Goal: Navigation & Orientation: Find specific page/section

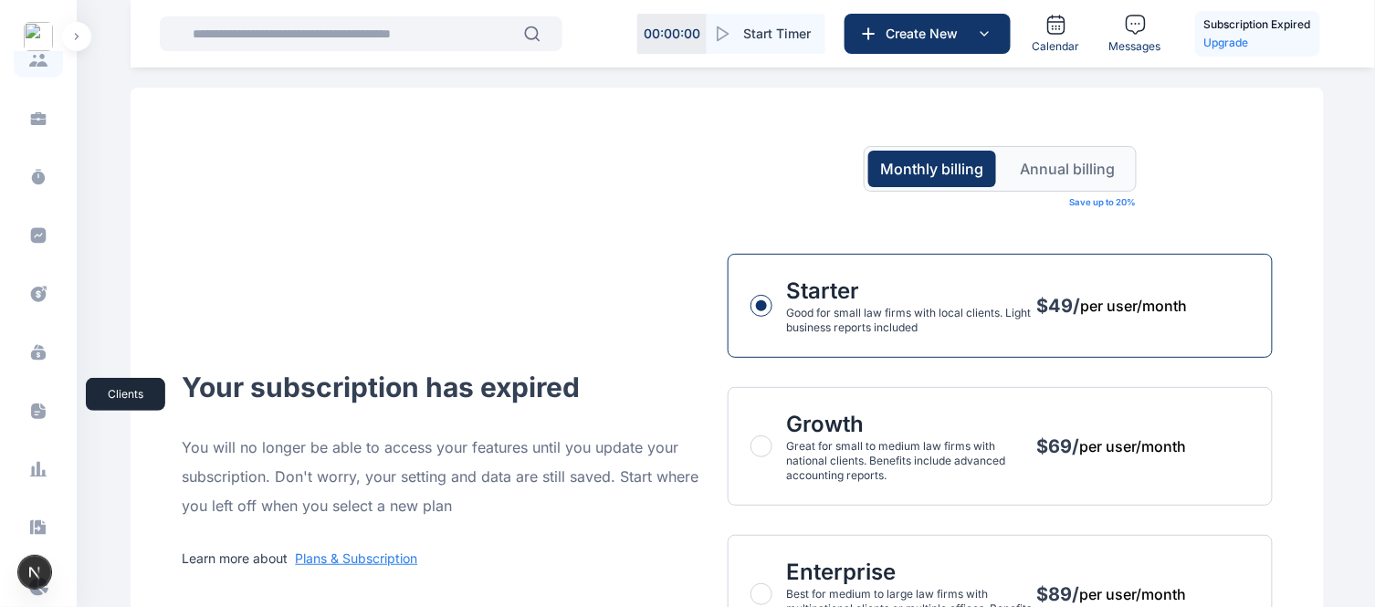
scroll to position [414, 0]
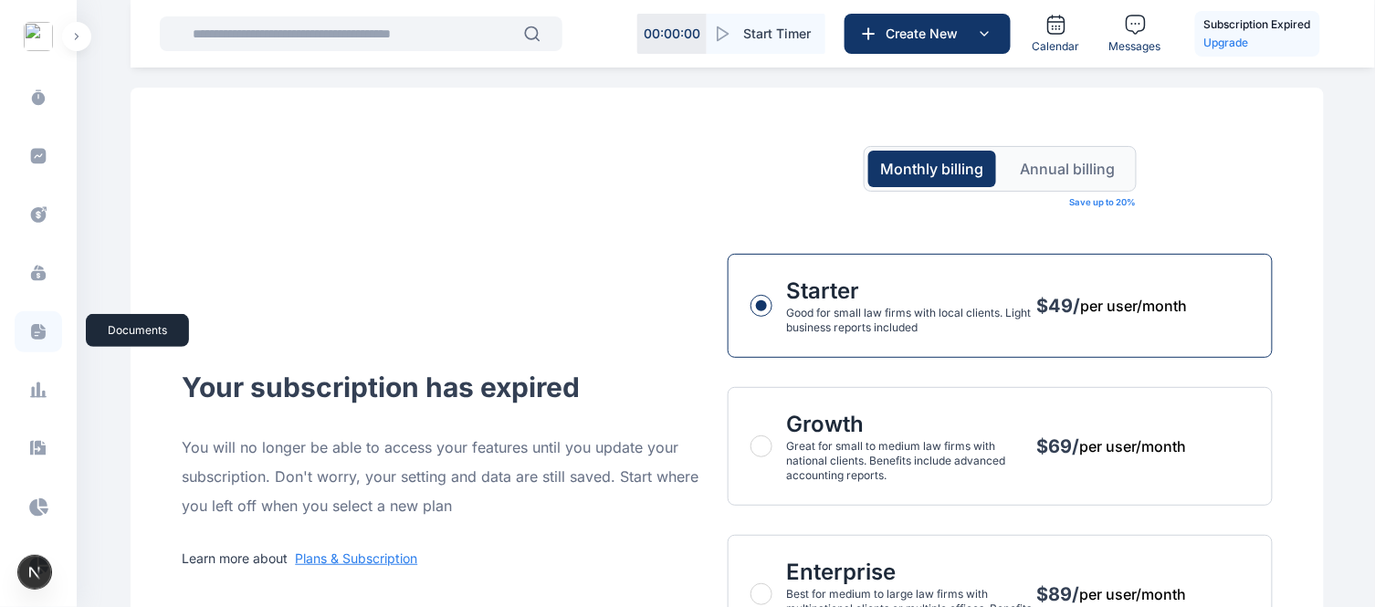
click at [37, 322] on icon at bounding box center [38, 331] width 18 height 19
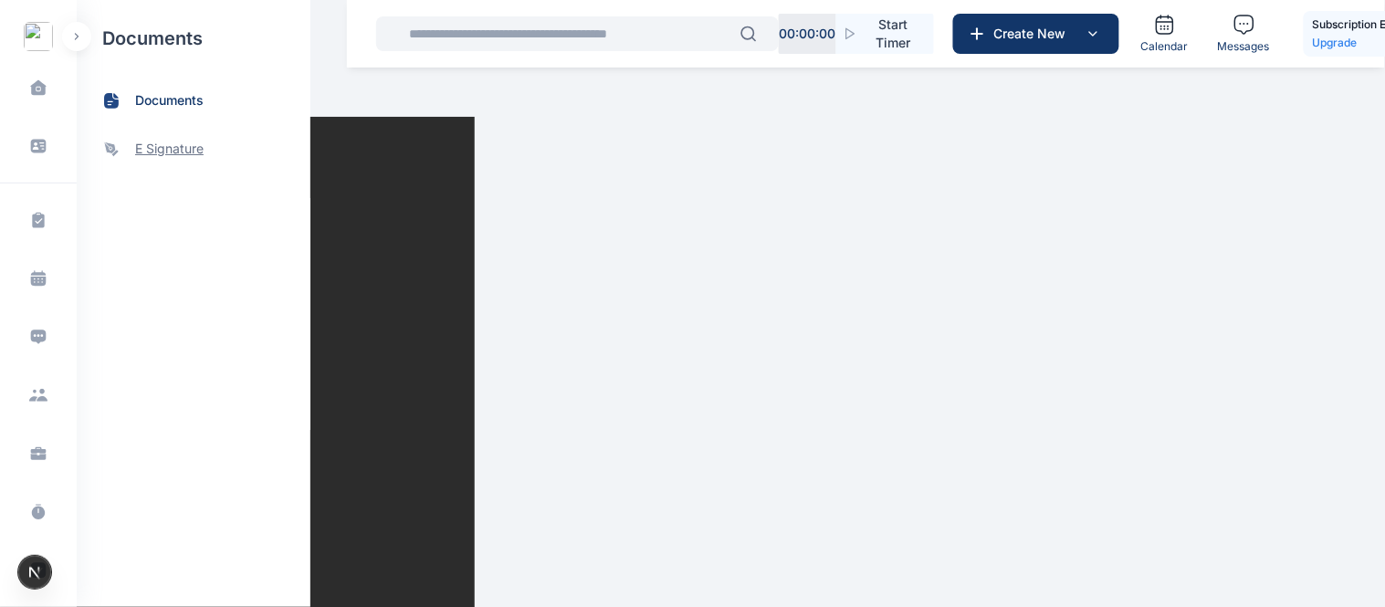
click at [161, 151] on span "e signature" at bounding box center [169, 149] width 68 height 19
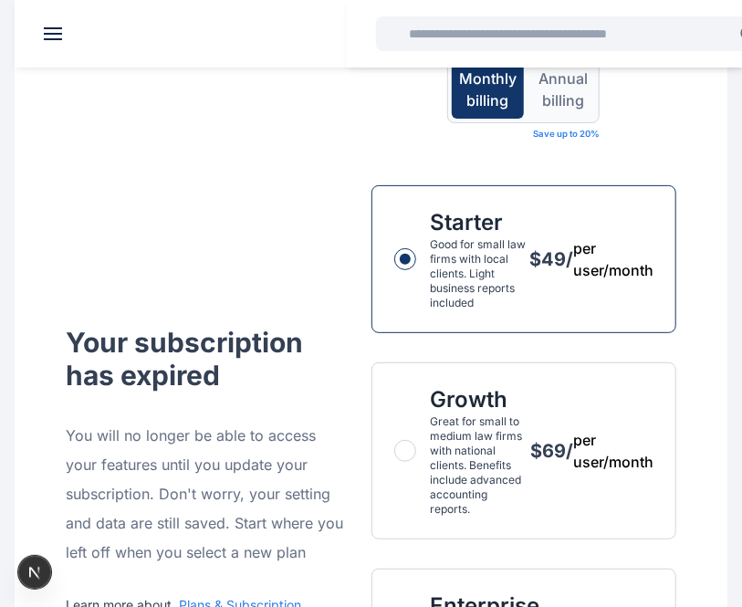
scroll to position [71, 0]
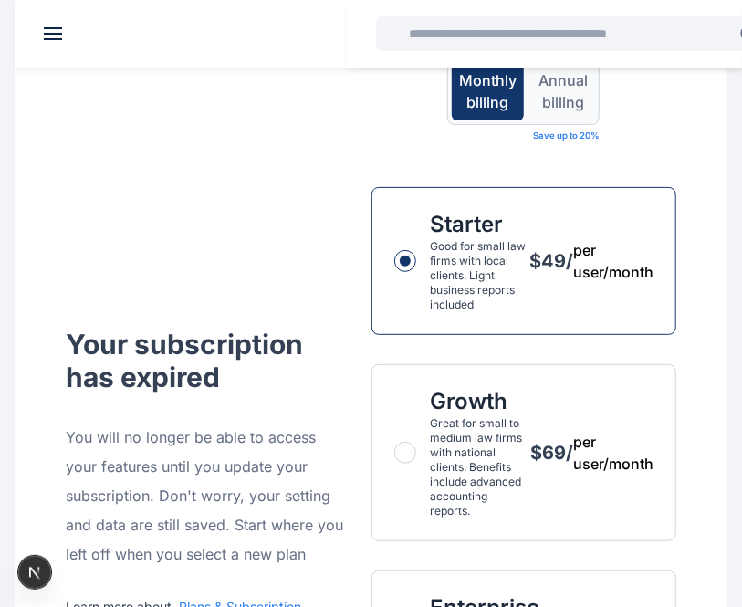
click at [409, 455] on span "button" at bounding box center [405, 453] width 22 height 22
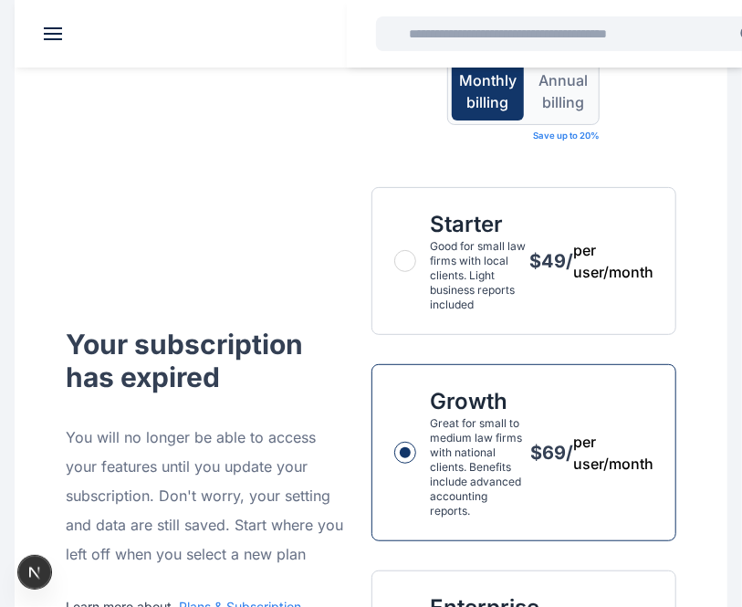
scroll to position [408, 0]
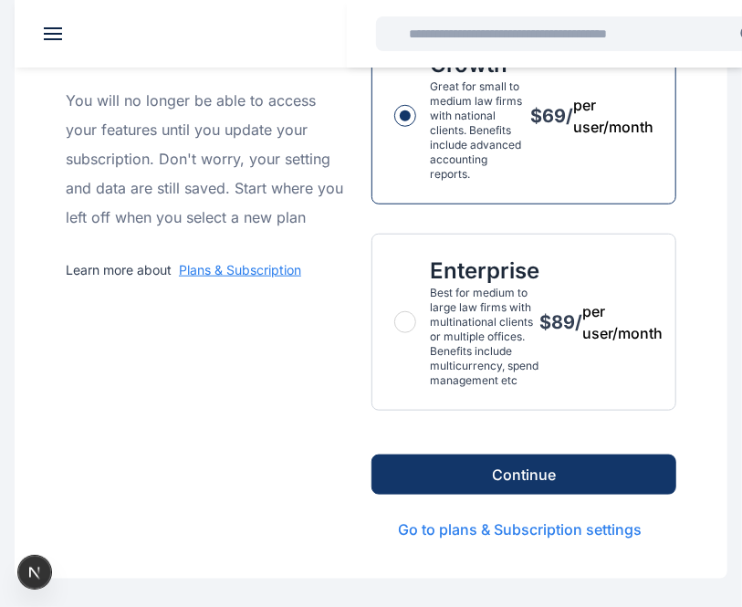
click at [529, 477] on button "Continue" at bounding box center [524, 475] width 306 height 40
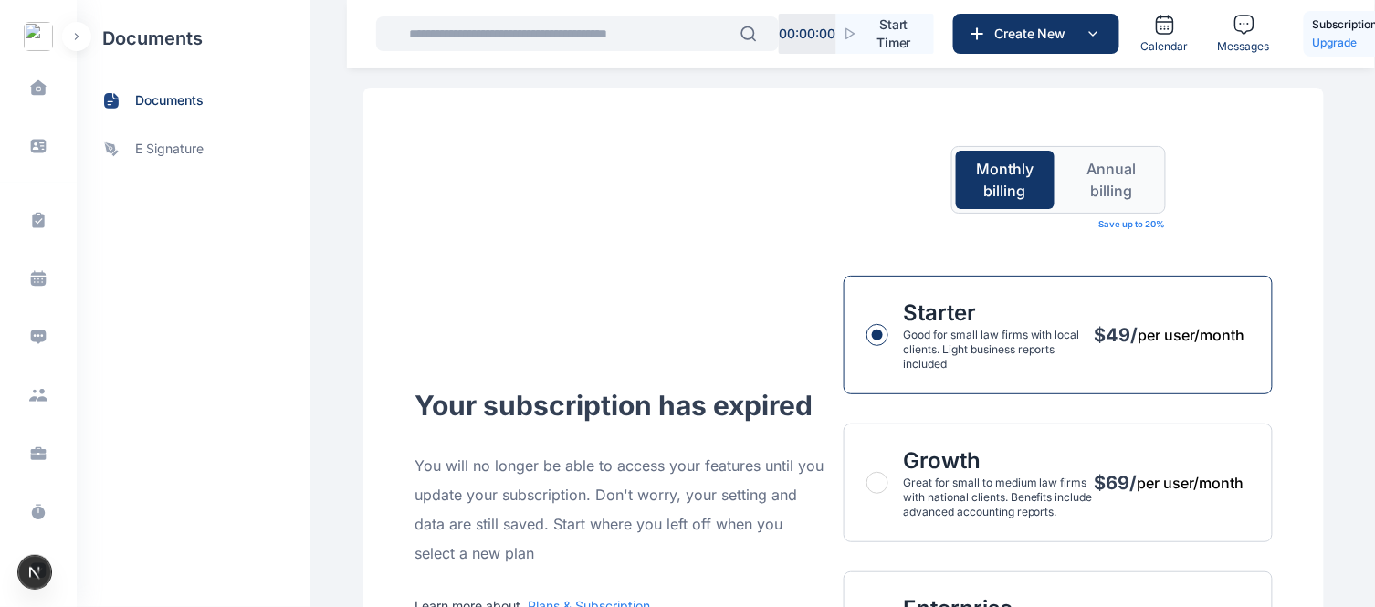
click at [603, 211] on div "Your subscription has expired You will no longer be able to access your feature…" at bounding box center [843, 502] width 858 height 712
click at [50, 391] on span at bounding box center [38, 395] width 49 height 35
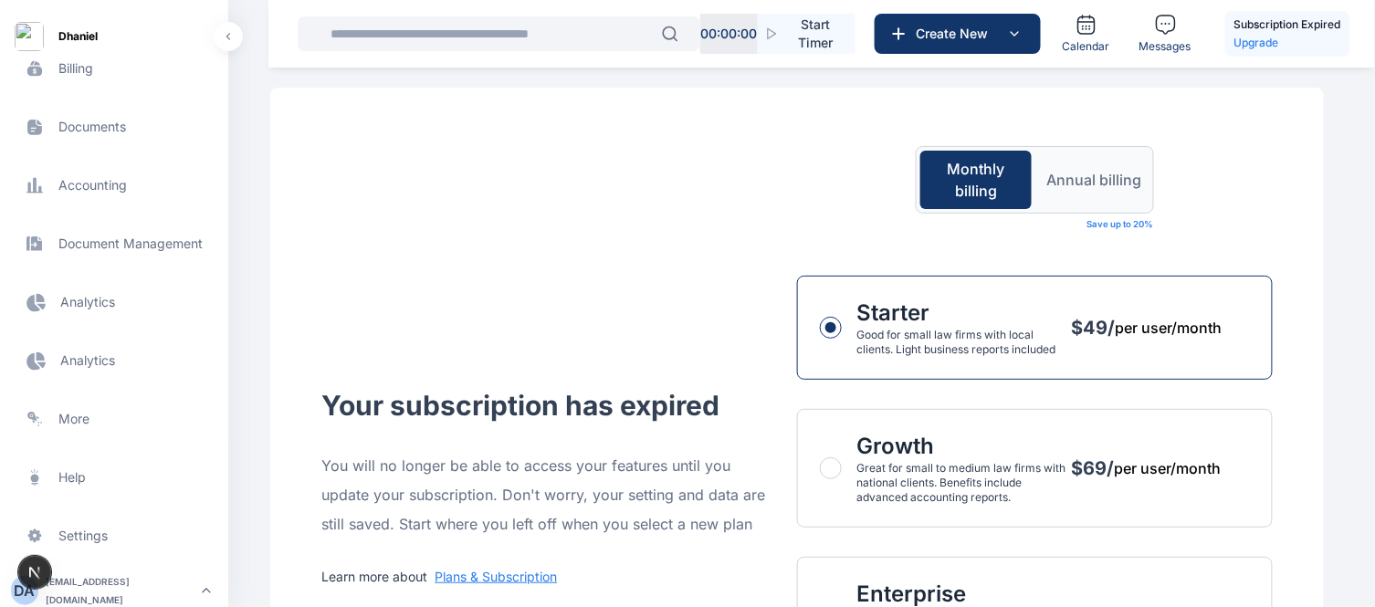
scroll to position [279, 0]
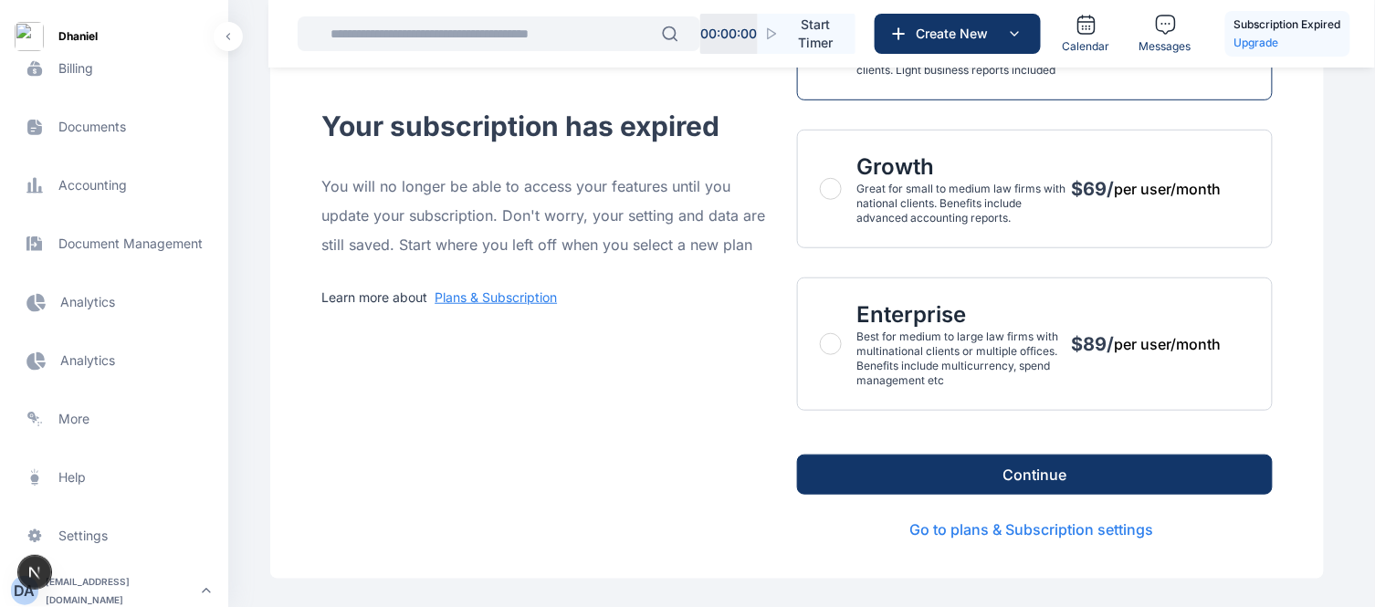
click at [82, 589] on div "adekoyadaniel53@gmail.com" at bounding box center [121, 590] width 150 height 37
click at [298, 575] on div "Log out" at bounding box center [308, 586] width 136 height 40
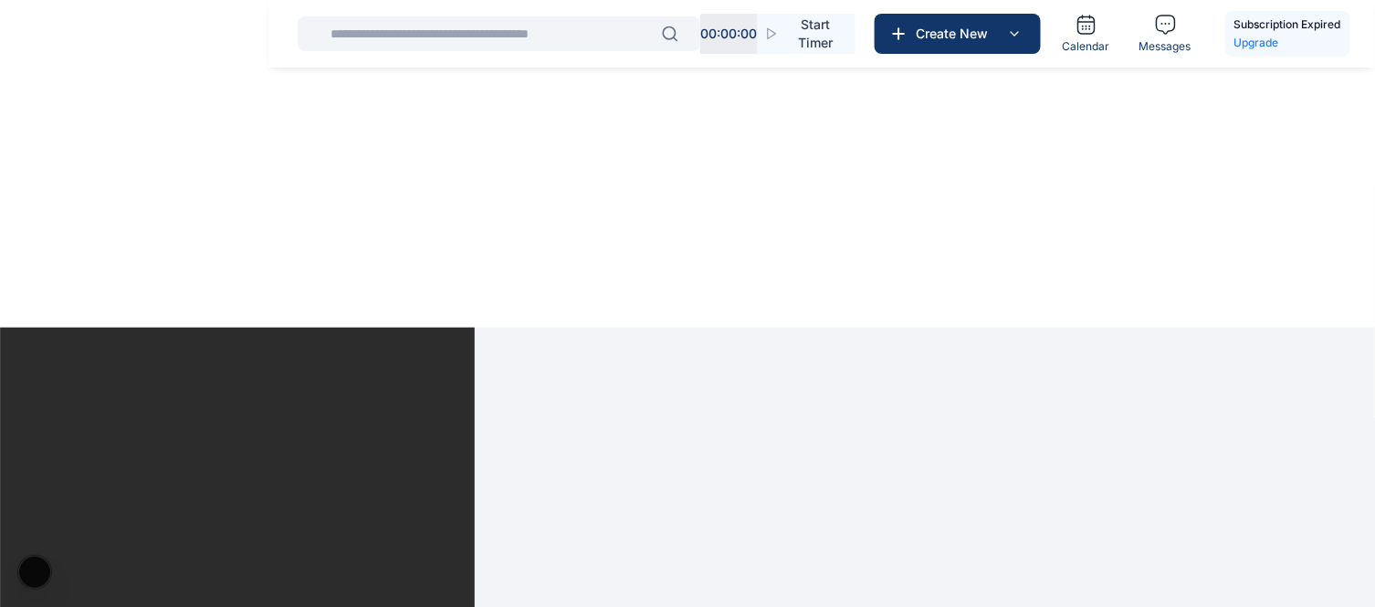
scroll to position [0, 0]
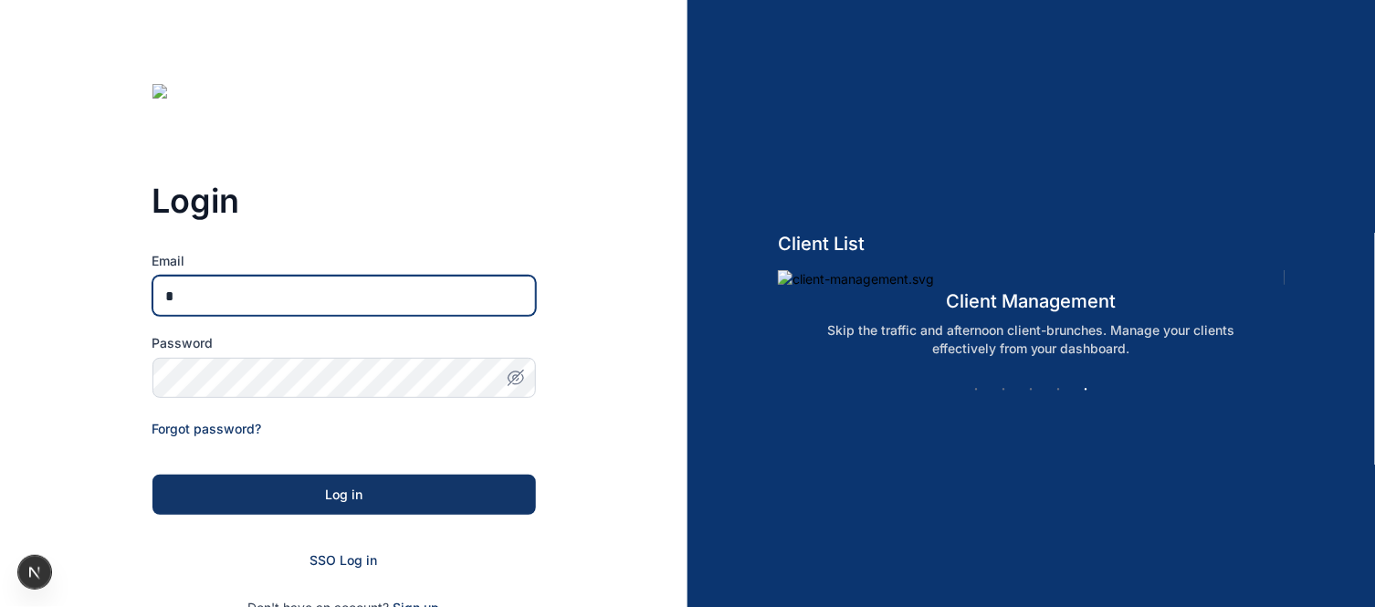
click at [320, 293] on input "*" at bounding box center [343, 296] width 383 height 40
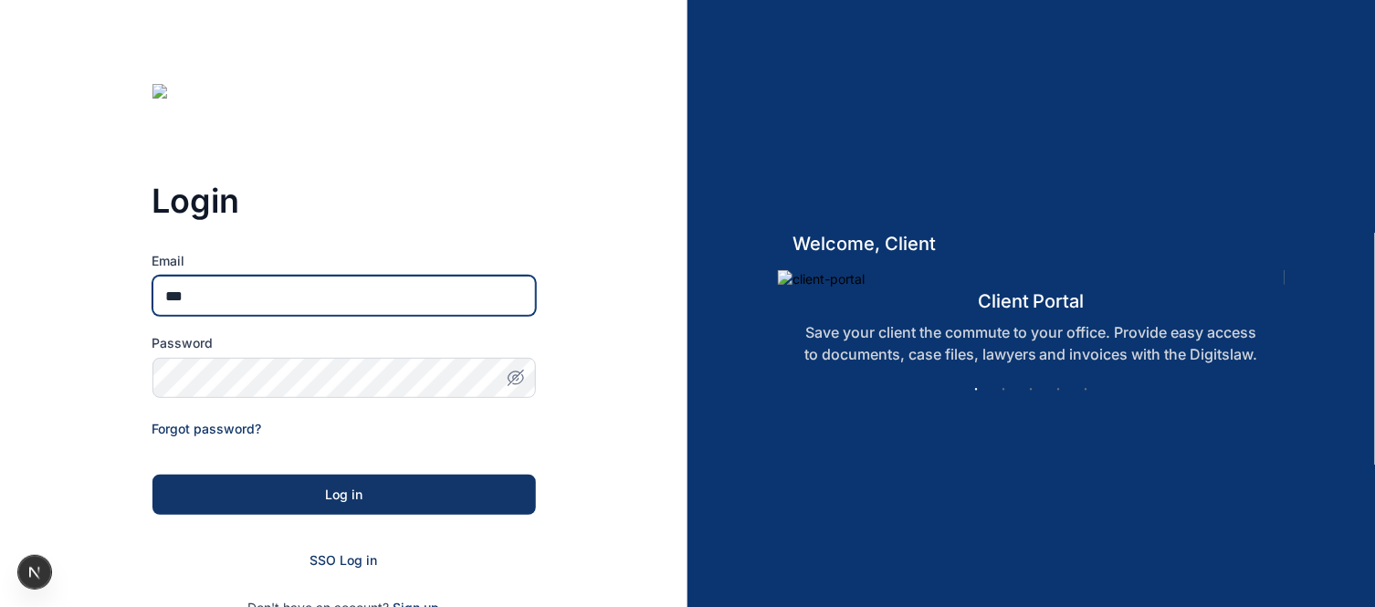
type input "**********"
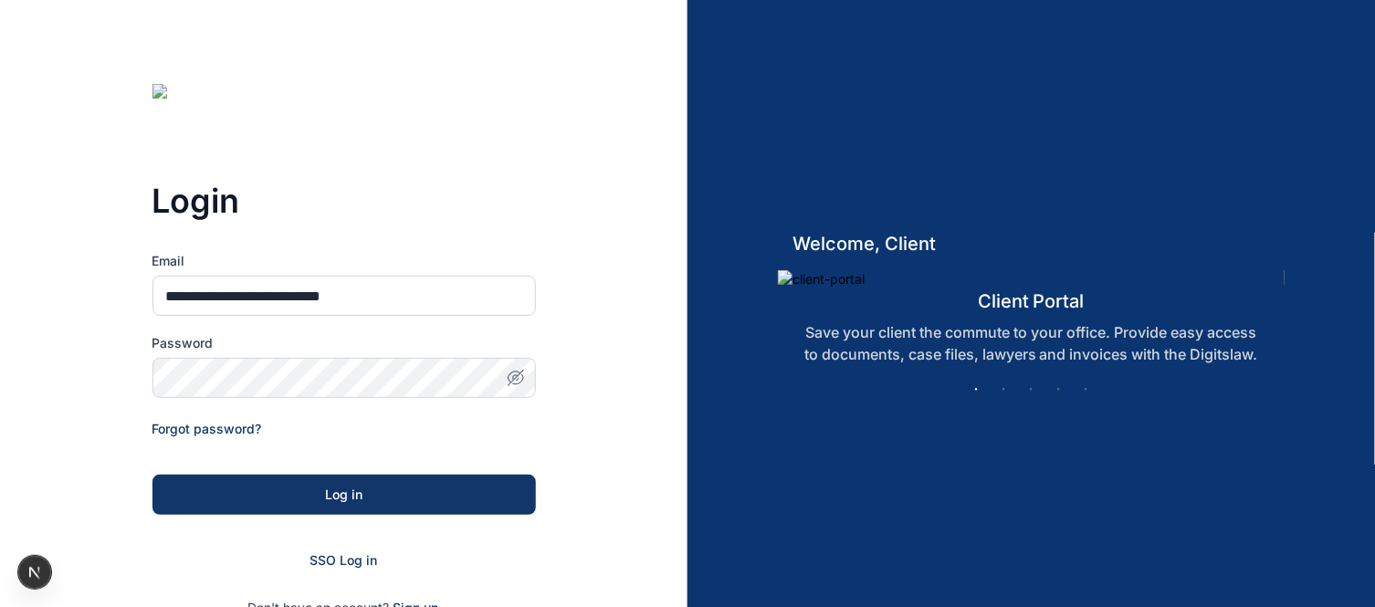
click at [515, 375] on icon "button" at bounding box center [515, 377] width 5 height 5
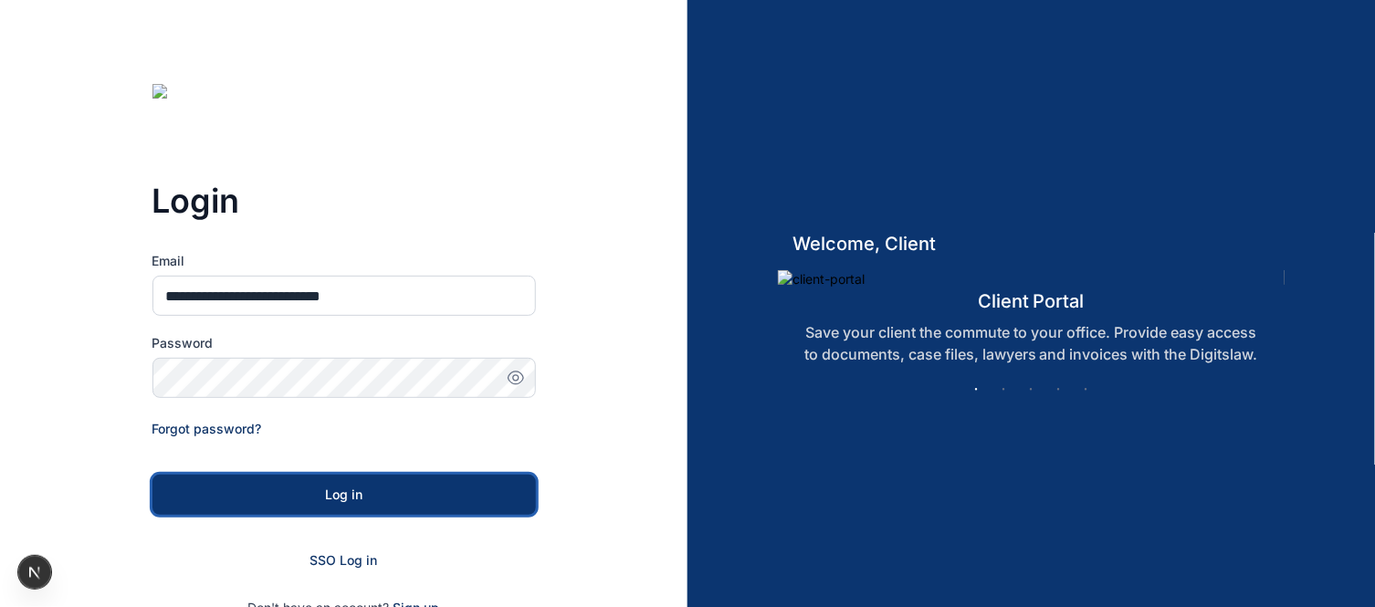
click at [305, 487] on div "Log in" at bounding box center [344, 495] width 325 height 18
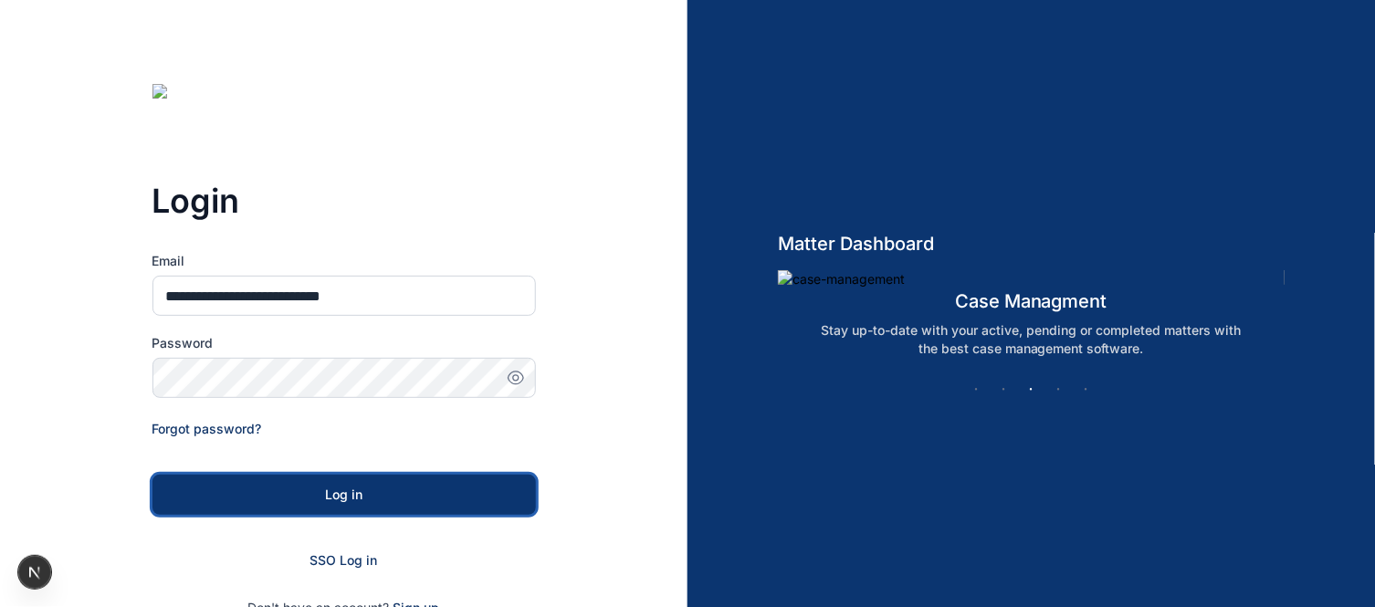
click at [332, 507] on button "Log in" at bounding box center [343, 495] width 383 height 40
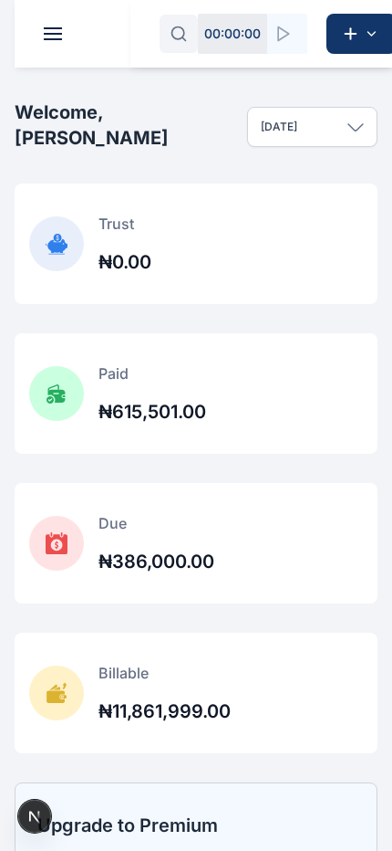
click at [53, 39] on span at bounding box center [53, 39] width 18 height 2
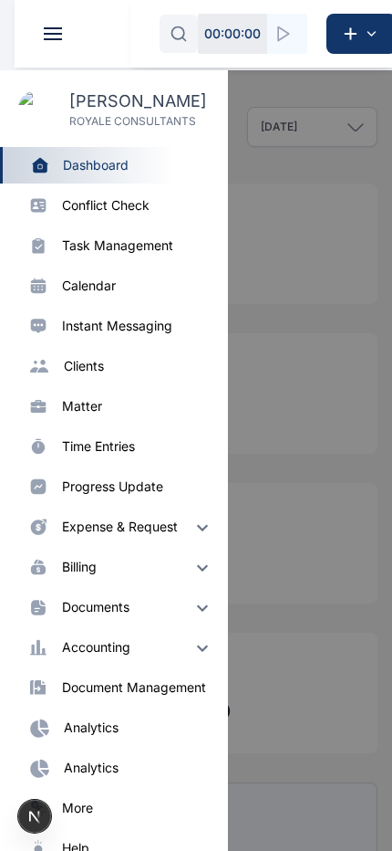
click at [119, 409] on div "matter" at bounding box center [138, 406] width 152 height 18
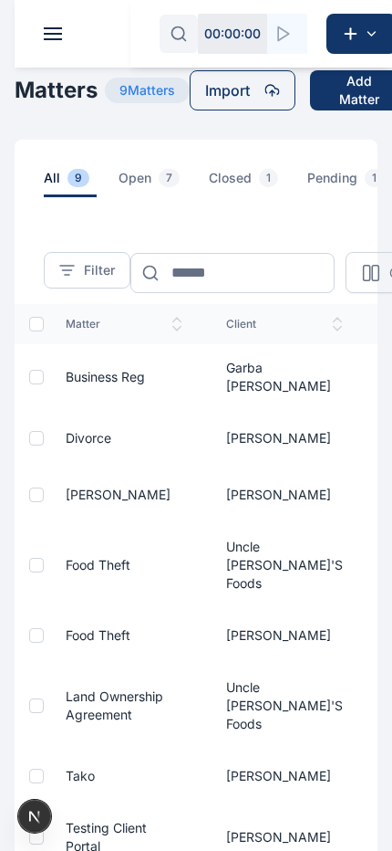
click at [49, 27] on span at bounding box center [53, 28] width 18 height 2
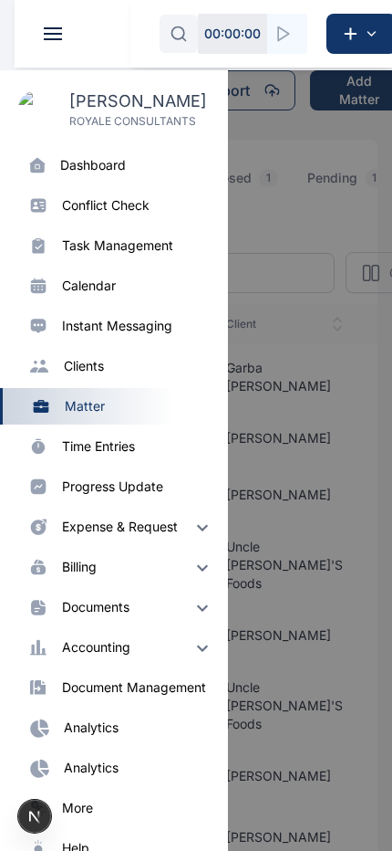
click at [106, 456] on div "Time Entries time entries" at bounding box center [114, 446] width 228 height 37
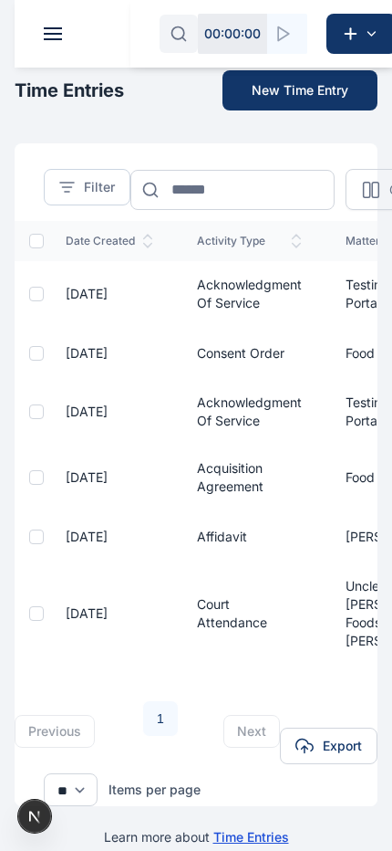
click at [173, 128] on div "**********" at bounding box center [196, 438] width 363 height 736
click at [54, 39] on span at bounding box center [53, 39] width 18 height 2
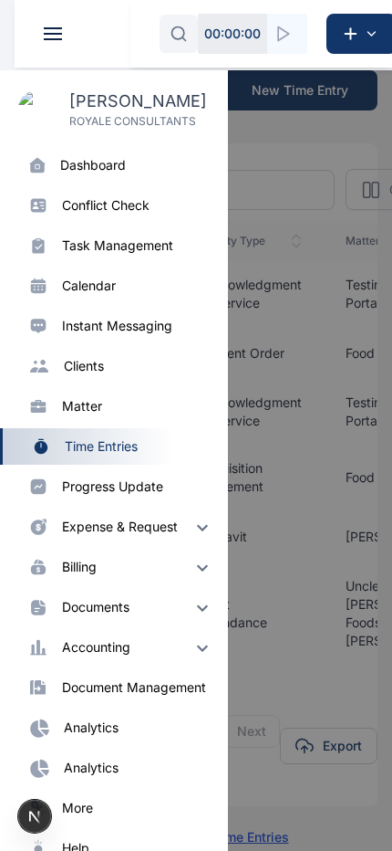
click at [122, 487] on div "progress update" at bounding box center [112, 486] width 101 height 18
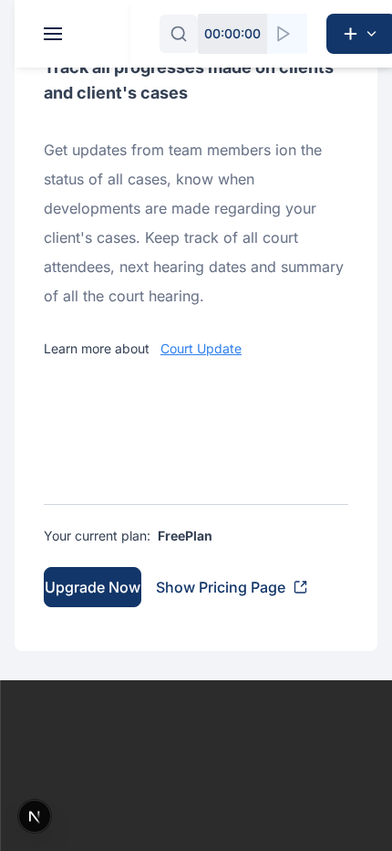
scroll to position [84, 0]
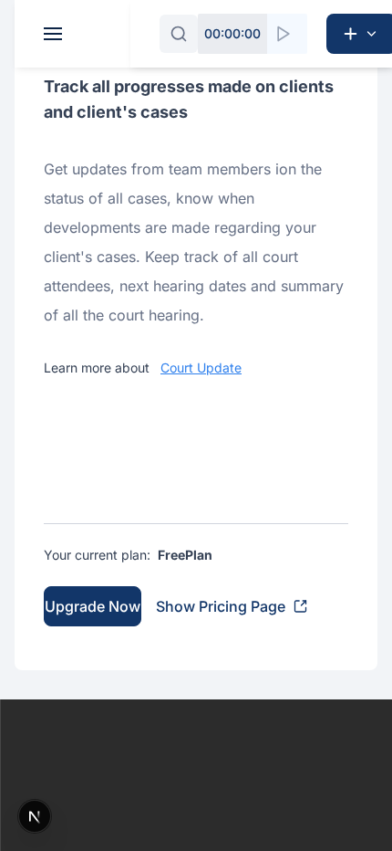
click at [208, 363] on link "Court Update" at bounding box center [201, 368] width 81 height 16
click at [49, 38] on span at bounding box center [53, 39] width 18 height 2
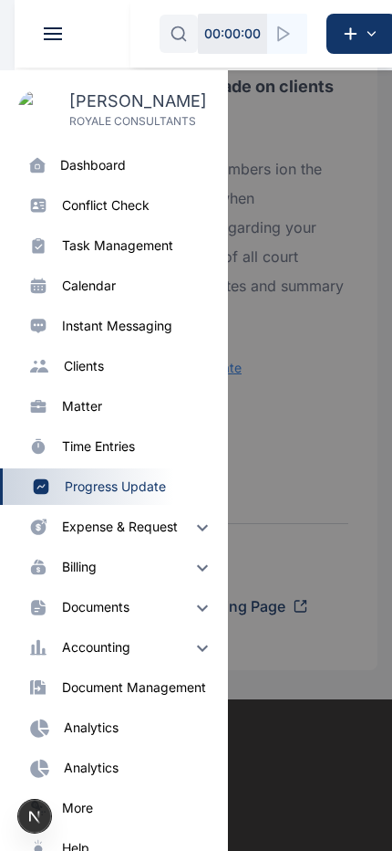
scroll to position [141, 0]
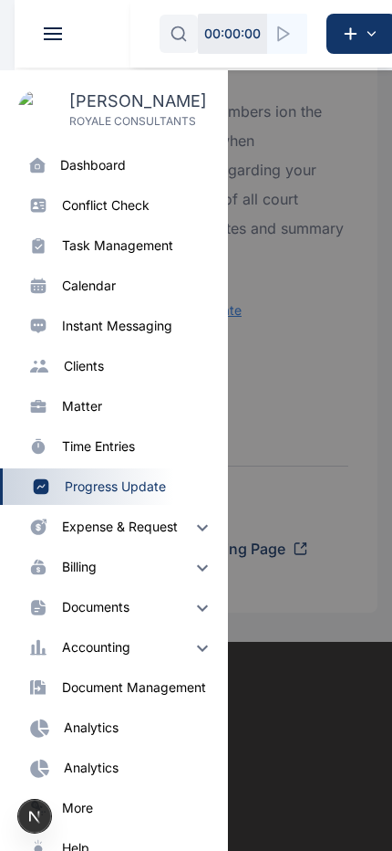
click at [155, 531] on div "expense & request" at bounding box center [120, 527] width 116 height 18
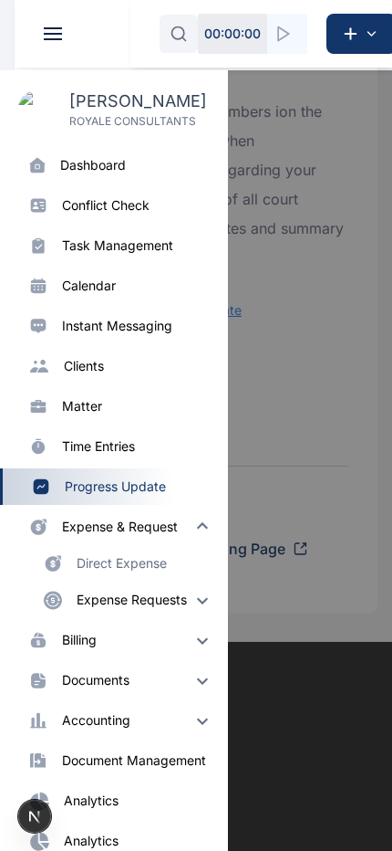
click at [104, 559] on div "Direct Expense" at bounding box center [122, 563] width 90 height 18
click at [99, 570] on div "Direct Expense" at bounding box center [122, 563] width 90 height 18
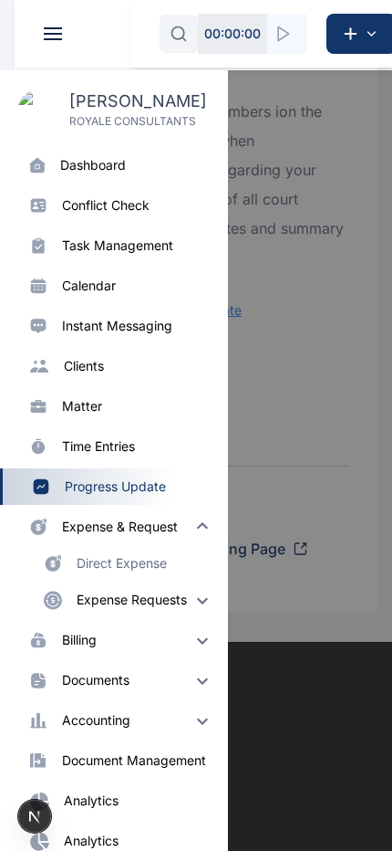
click at [124, 533] on div "expense & request" at bounding box center [120, 527] width 116 height 18
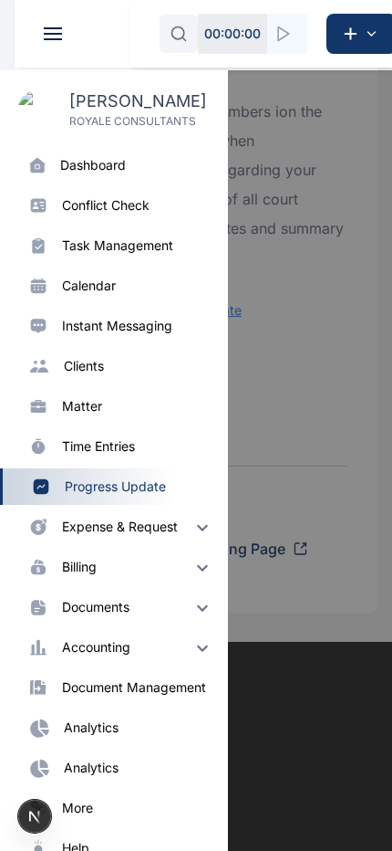
click at [124, 533] on div "expense & request" at bounding box center [120, 527] width 116 height 18
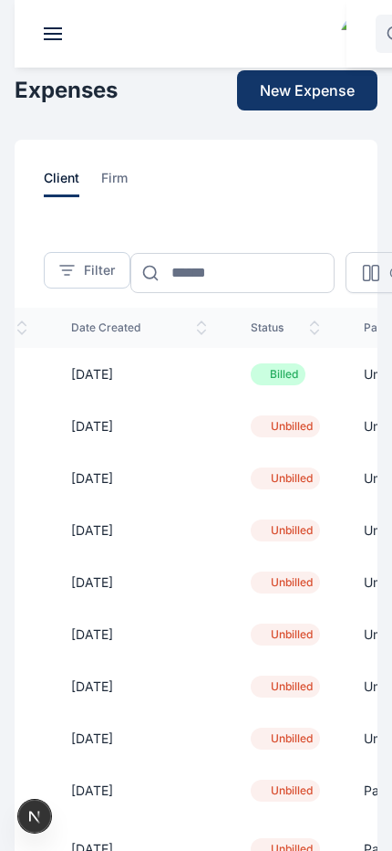
click at [110, 183] on span "firm" at bounding box center [114, 183] width 26 height 28
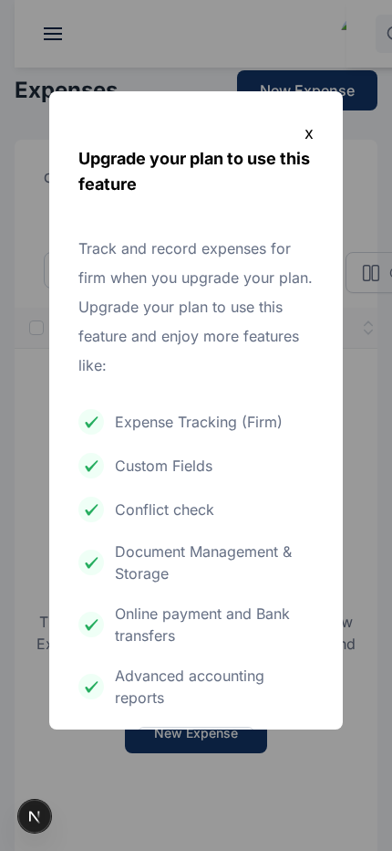
click at [304, 132] on div "x" at bounding box center [196, 133] width 236 height 26
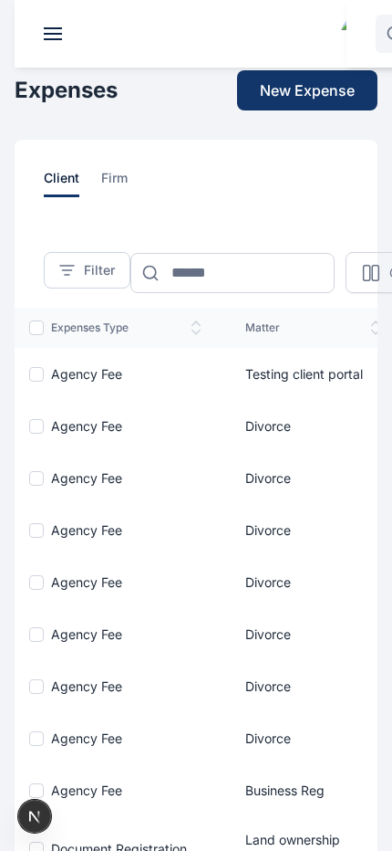
click at [111, 179] on span "firm" at bounding box center [114, 183] width 26 height 28
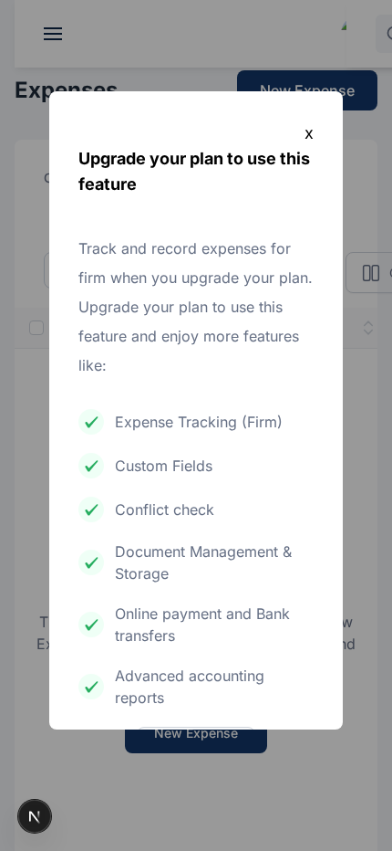
click at [304, 132] on div "x" at bounding box center [196, 133] width 236 height 26
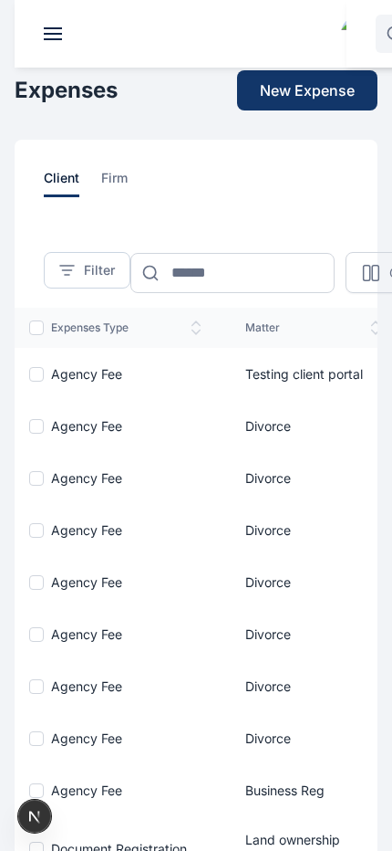
click at [124, 179] on span "firm" at bounding box center [114, 183] width 26 height 28
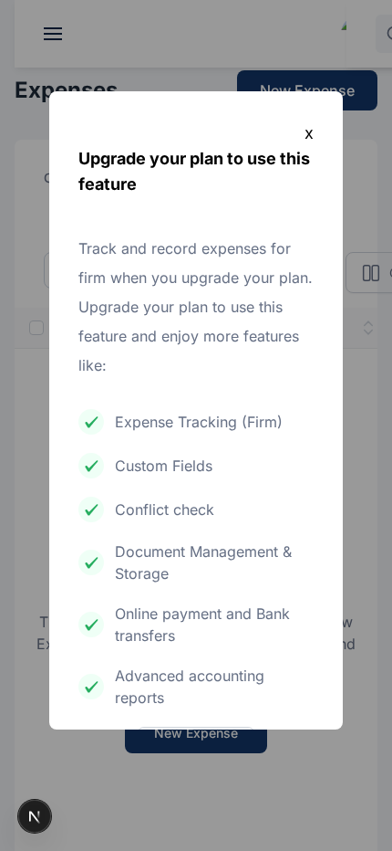
click at [305, 133] on div "x" at bounding box center [196, 133] width 236 height 26
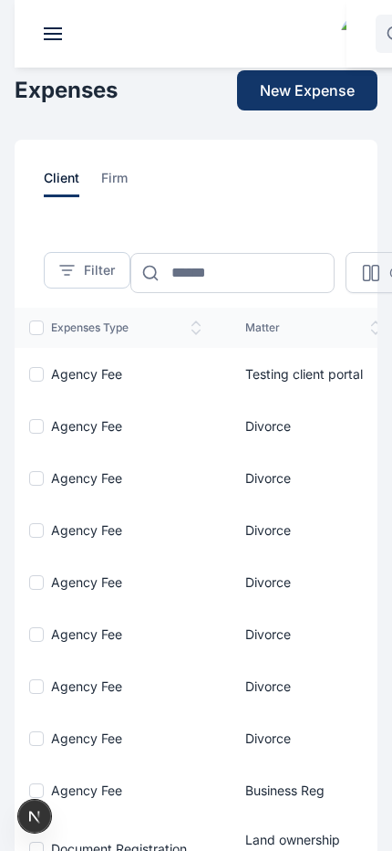
click at [117, 181] on span "firm" at bounding box center [114, 183] width 26 height 28
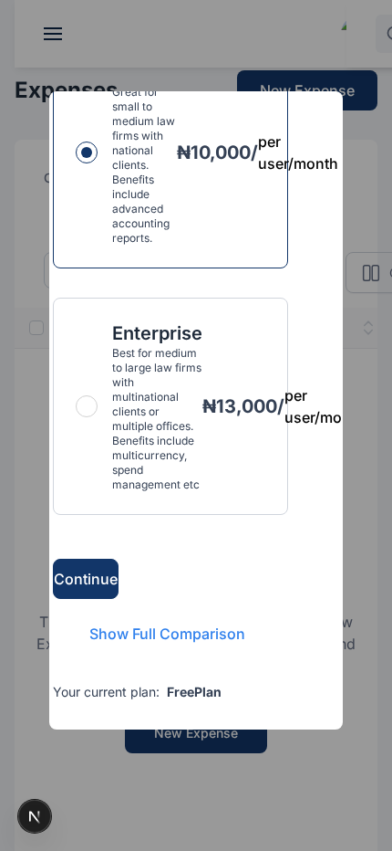
scroll to position [820, 53]
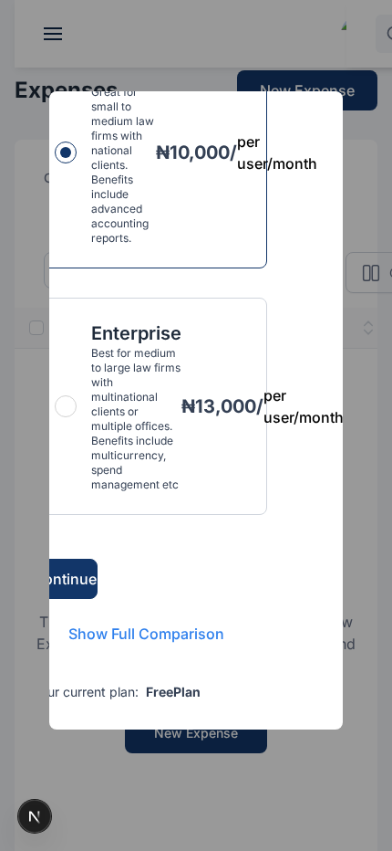
click at [55, 37] on div "x Upgrade your plan to use this feature Track and record expenses for firm when…" at bounding box center [196, 425] width 392 height 851
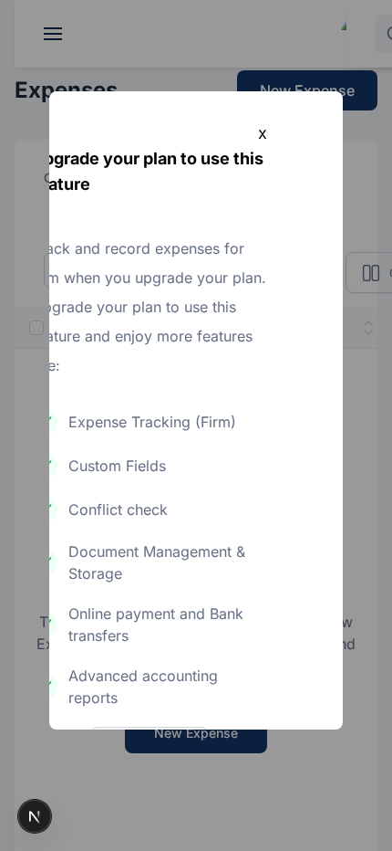
click at [250, 137] on div "x" at bounding box center [150, 133] width 236 height 26
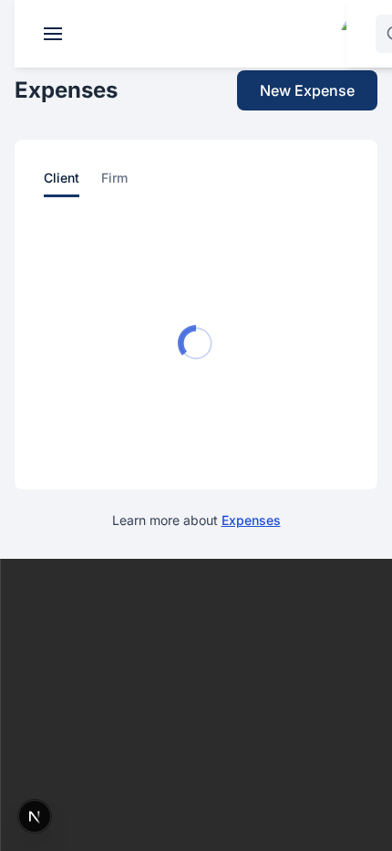
click at [49, 28] on span at bounding box center [53, 28] width 18 height 2
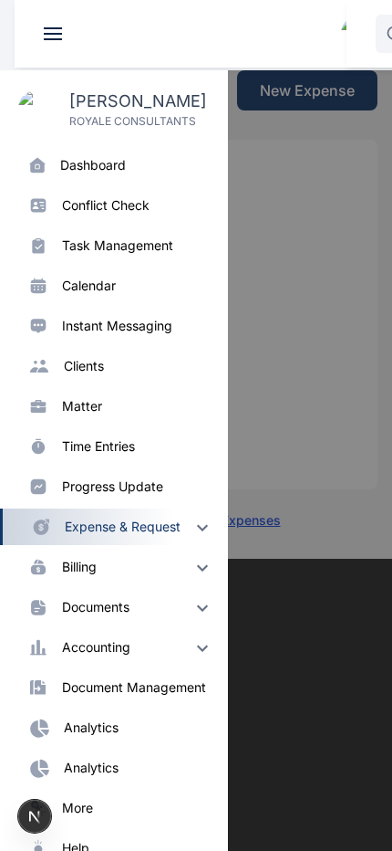
click at [120, 522] on div "expense & request" at bounding box center [123, 527] width 116 height 18
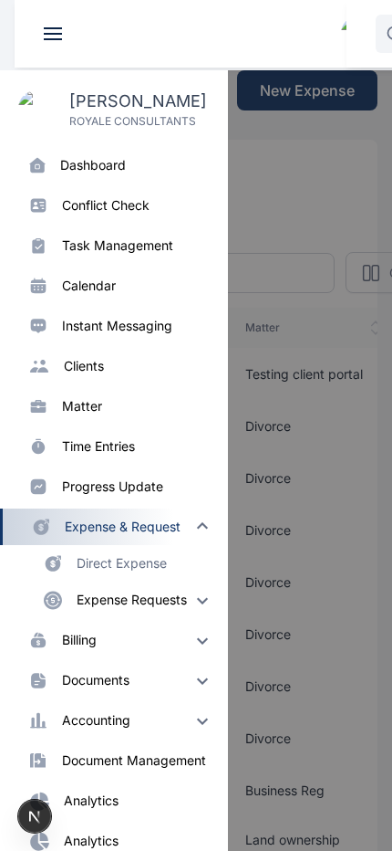
click at [137, 601] on div "Expense Requests" at bounding box center [132, 600] width 110 height 18
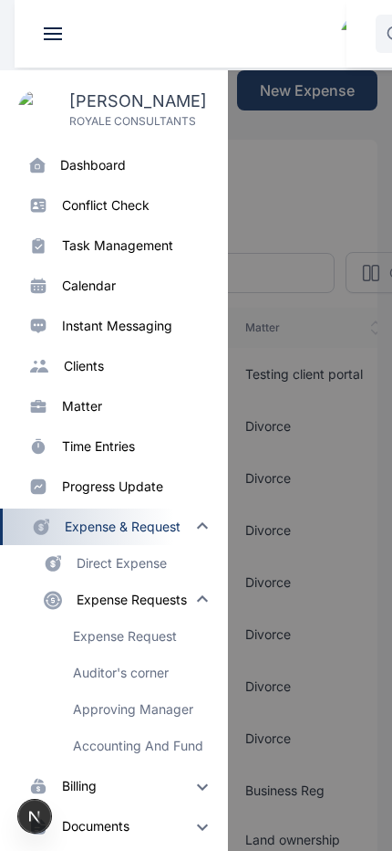
click at [126, 606] on p "Expense Request" at bounding box center [150, 636] width 155 height 37
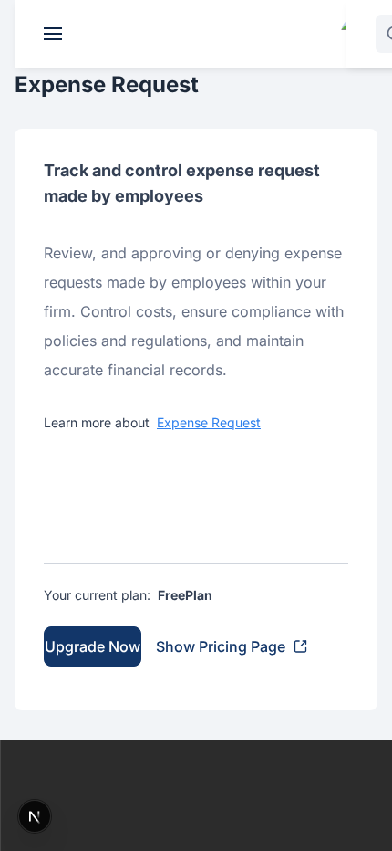
click at [52, 39] on span at bounding box center [53, 39] width 18 height 2
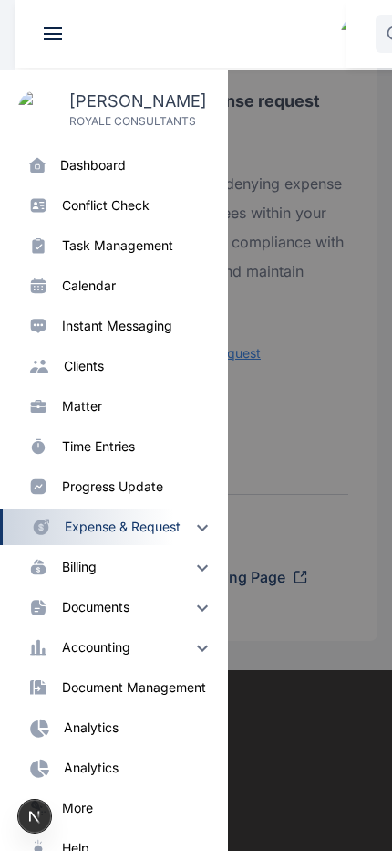
scroll to position [142, 0]
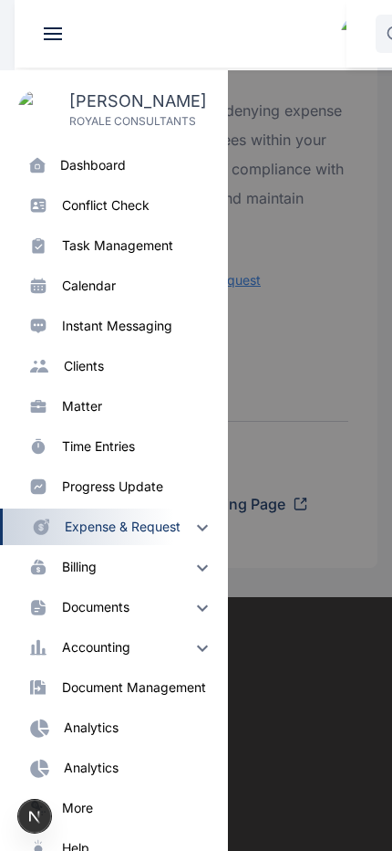
click at [91, 573] on div "billing" at bounding box center [79, 567] width 35 height 18
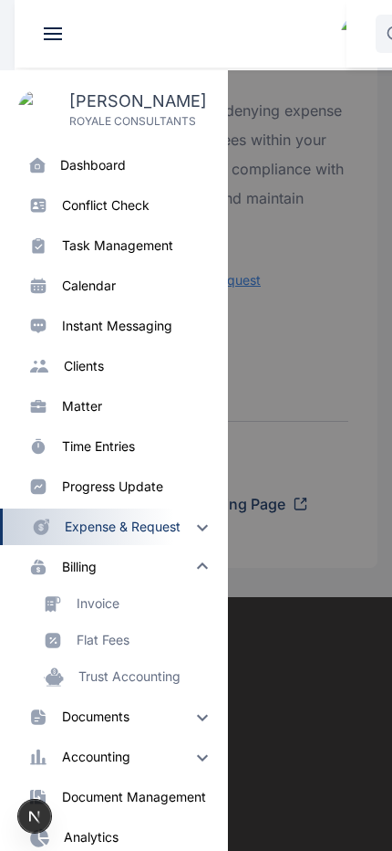
click at [111, 606] on div "Flat Fees" at bounding box center [114, 640] width 228 height 37
click at [89, 606] on div "Flat Fees" at bounding box center [103, 640] width 53 height 18
click at [104, 606] on div "Flat Fees" at bounding box center [103, 640] width 53 height 18
click at [99, 606] on div "Flat Fees" at bounding box center [103, 640] width 53 height 18
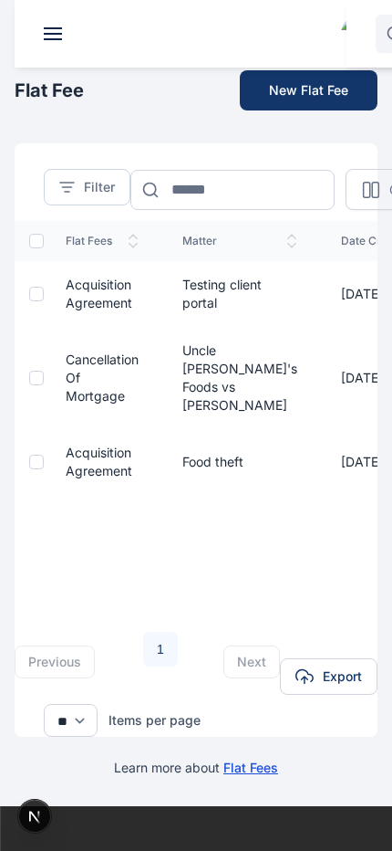
click at [50, 39] on span at bounding box center [53, 39] width 18 height 2
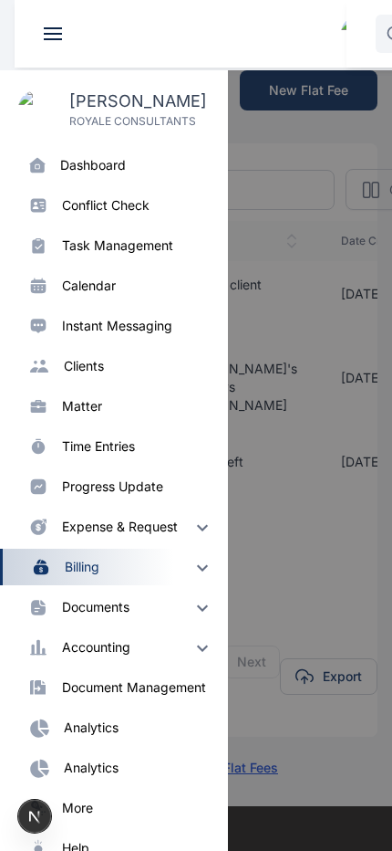
click at [99, 606] on div "accounting" at bounding box center [138, 647] width 152 height 22
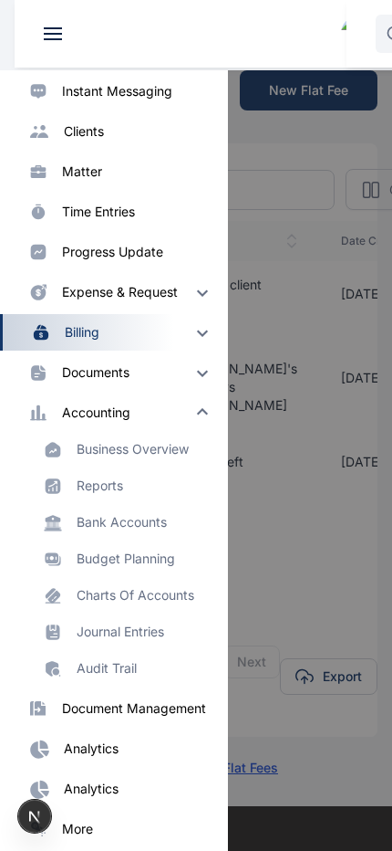
scroll to position [245, 0]
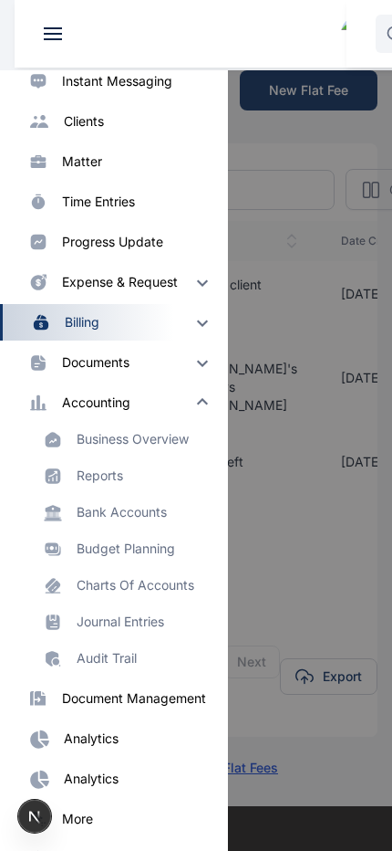
click at [131, 327] on div "billing" at bounding box center [139, 322] width 149 height 22
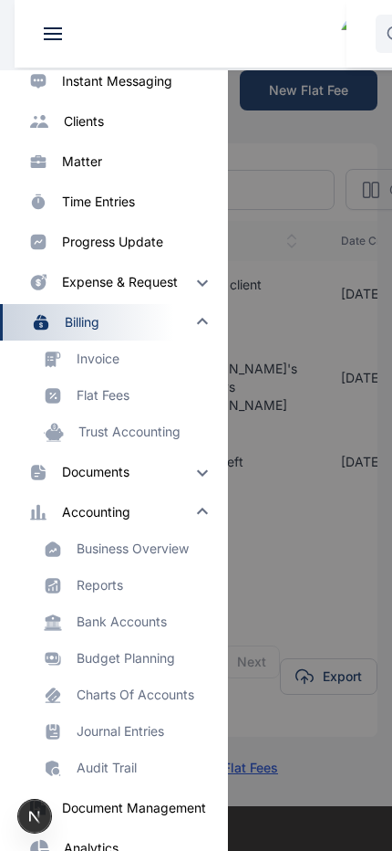
click at [139, 438] on div "Trust Accounting" at bounding box center [129, 432] width 102 height 18
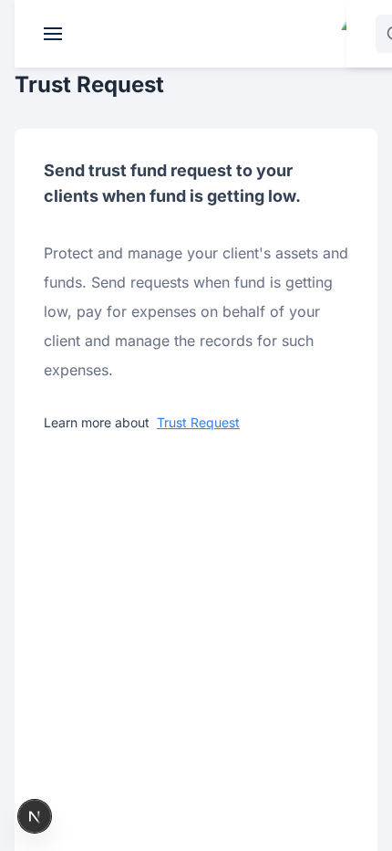
click at [53, 34] on span at bounding box center [53, 34] width 18 height 2
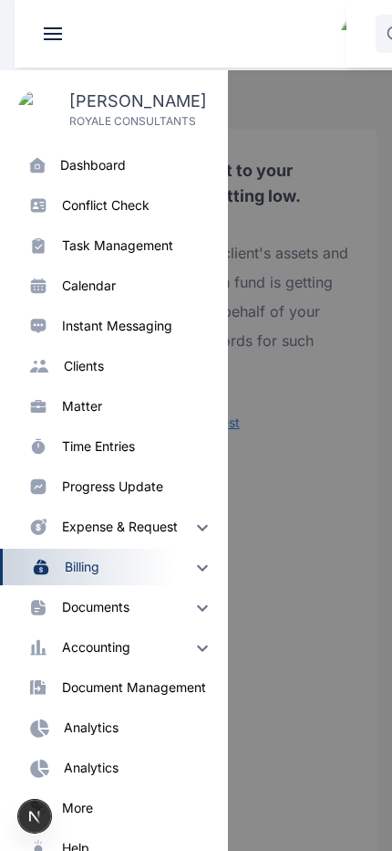
scroll to position [210, 0]
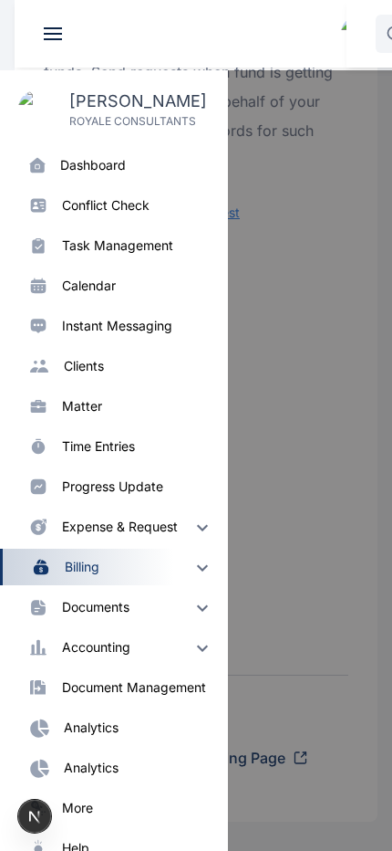
click at [321, 606] on div at bounding box center [211, 495] width 392 height 851
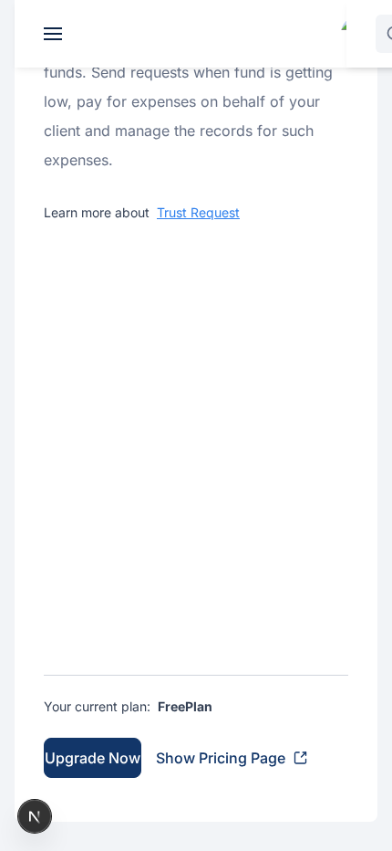
click at [40, 55] on header at bounding box center [211, 34] width 392 height 68
click at [53, 34] on span at bounding box center [53, 34] width 18 height 2
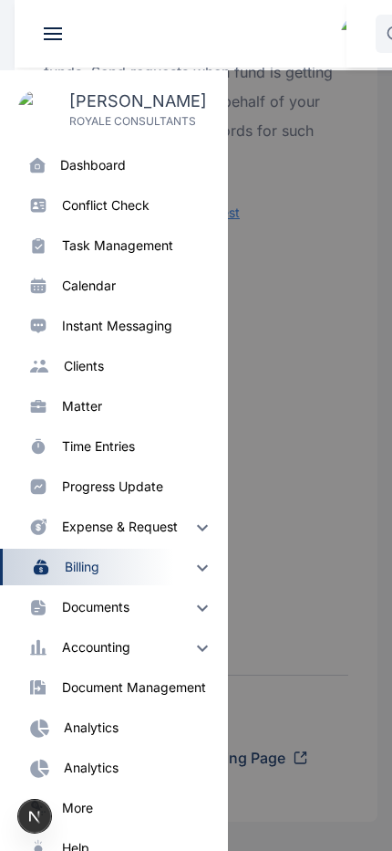
click at [334, 606] on div at bounding box center [211, 495] width 392 height 851
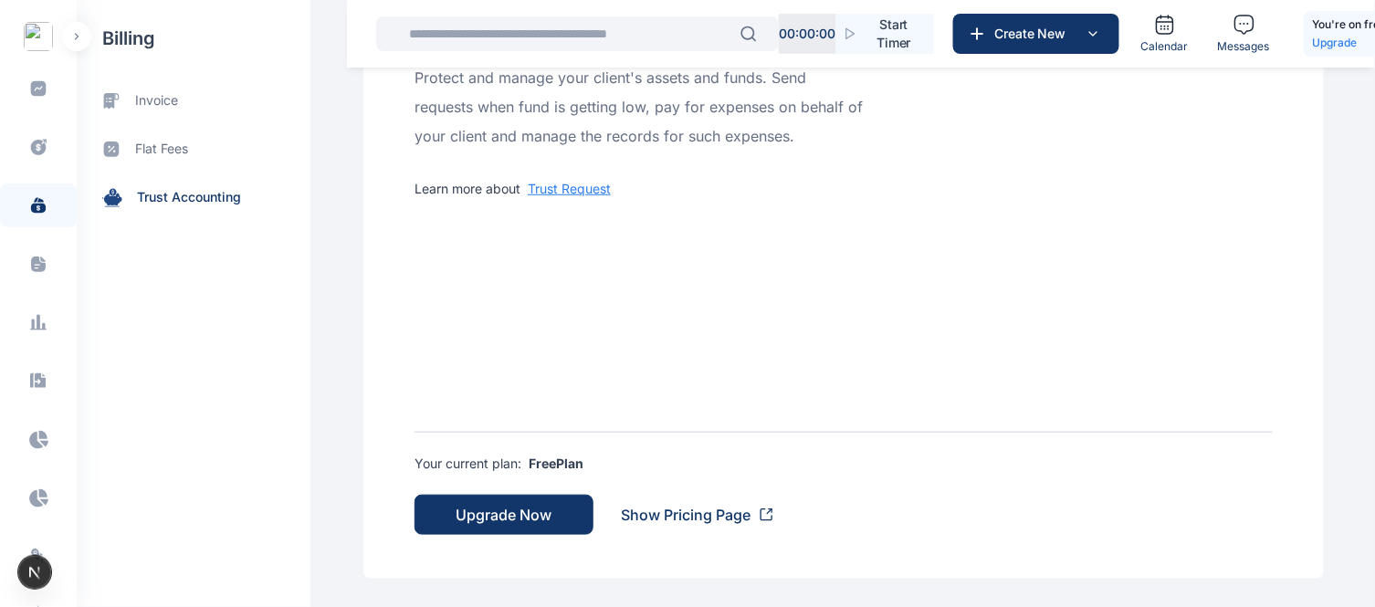
scroll to position [619, 0]
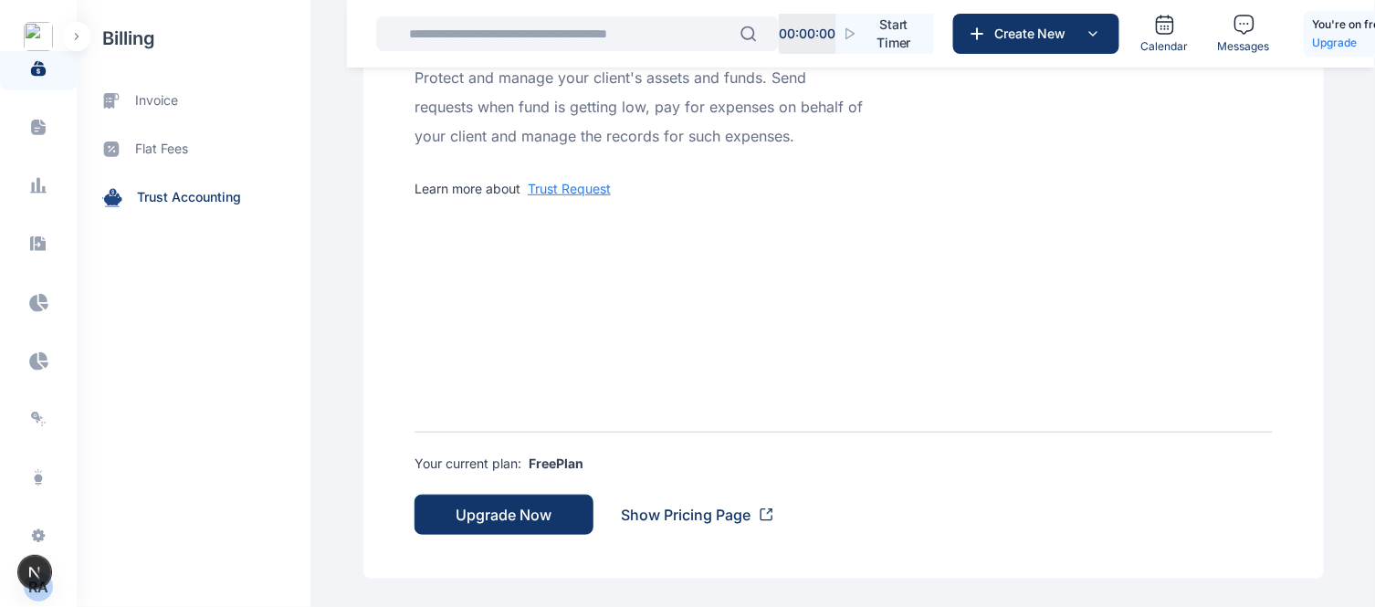
click at [43, 593] on div "R A" at bounding box center [38, 587] width 29 height 22
click at [134, 448] on div "billing invoice flat fees trust accounting" at bounding box center [194, 303] width 234 height 607
click at [38, 528] on icon at bounding box center [38, 536] width 18 height 18
